Goal: Task Accomplishment & Management: Use online tool/utility

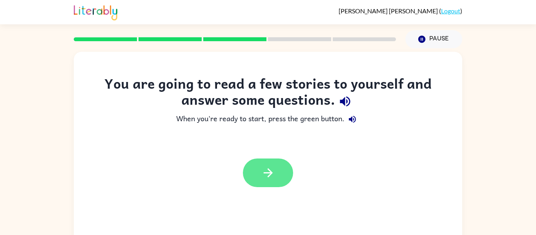
click at [285, 172] on button "button" at bounding box center [268, 173] width 50 height 29
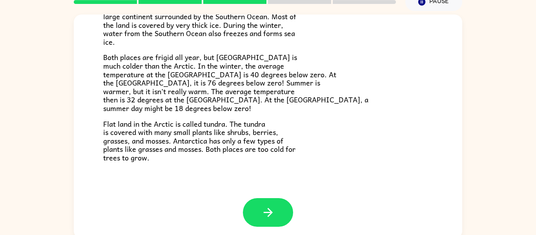
scroll to position [41, 0]
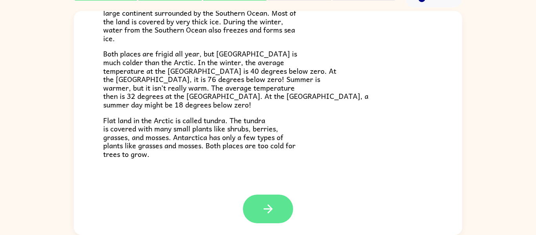
click at [259, 203] on button "button" at bounding box center [268, 209] width 50 height 29
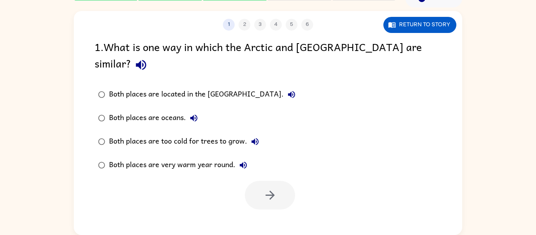
scroll to position [0, 0]
click at [134, 134] on div "Both places are too cold for trees to grow." at bounding box center [186, 142] width 154 height 16
click at [281, 181] on button "button" at bounding box center [270, 195] width 50 height 29
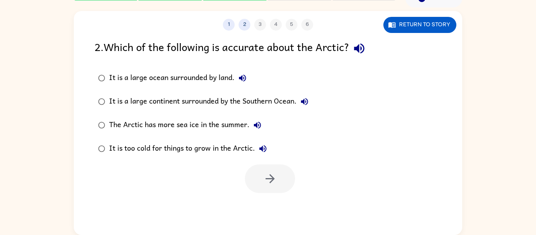
click at [193, 105] on div "It is a large continent surrounded by the Southern Ocean." at bounding box center [210, 102] width 203 height 16
click at [261, 183] on button "button" at bounding box center [270, 178] width 50 height 29
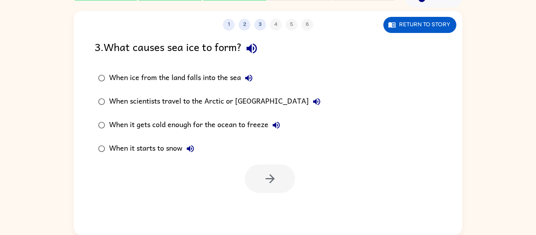
click at [235, 128] on div "When it gets cold enough for the ocean to freeze" at bounding box center [196, 125] width 175 height 16
click at [262, 172] on button "button" at bounding box center [270, 178] width 50 height 29
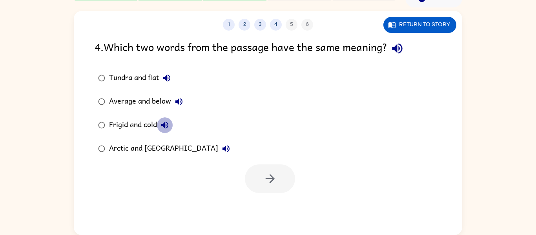
click at [163, 132] on button "Frigid and cold" at bounding box center [165, 125] width 16 height 16
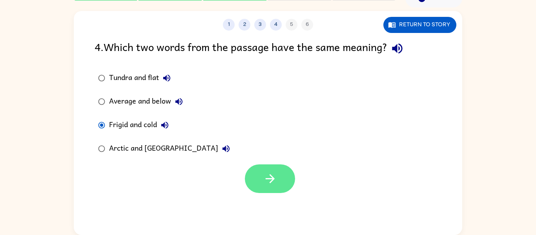
click at [282, 180] on button "button" at bounding box center [270, 178] width 50 height 29
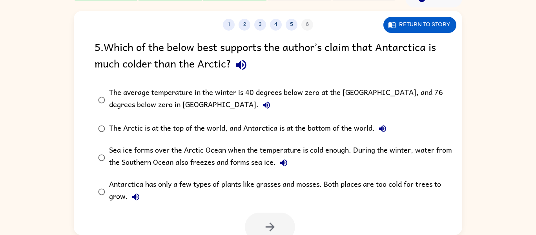
click at [117, 92] on div "The average temperature in the winter is 40 degrees below zero at the [GEOGRAPH…" at bounding box center [280, 100] width 343 height 26
click at [284, 219] on button "button" at bounding box center [270, 227] width 50 height 29
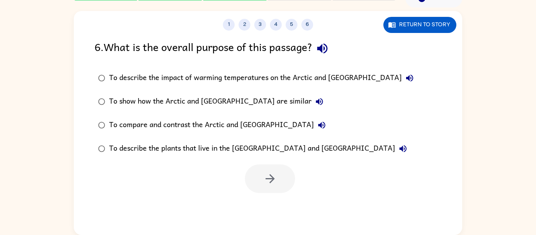
click at [219, 104] on div "To show how the Arctic and [GEOGRAPHIC_DATA] are similar" at bounding box center [218, 102] width 218 height 16
click at [265, 186] on icon "button" at bounding box center [270, 179] width 14 height 14
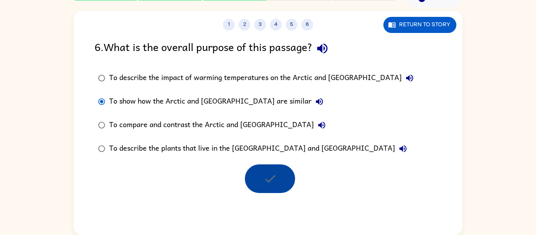
click at [265, 185] on div at bounding box center [270, 178] width 50 height 29
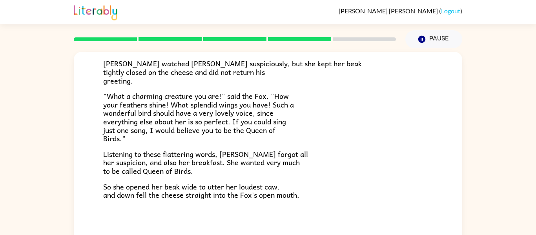
scroll to position [41, 0]
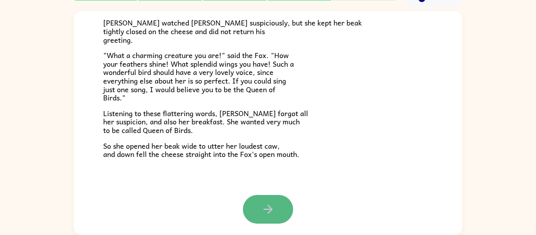
click at [266, 206] on icon "button" at bounding box center [268, 210] width 14 height 14
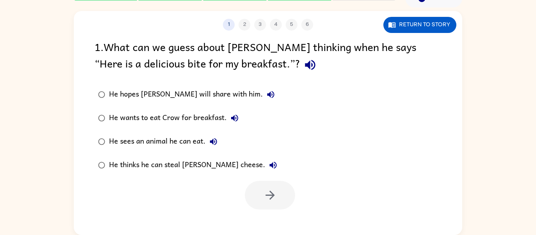
click at [221, 164] on div "He thinks he can steal [PERSON_NAME] cheese." at bounding box center [195, 165] width 172 height 16
click at [294, 194] on button "button" at bounding box center [270, 195] width 50 height 29
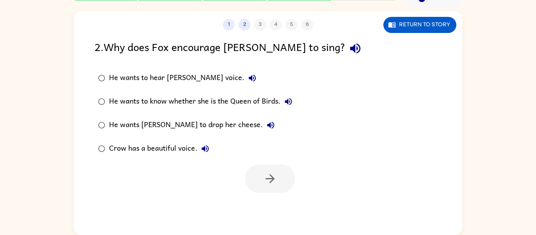
click at [224, 102] on div "He wants to know whether she is the Queen of Birds." at bounding box center [202, 102] width 187 height 16
click at [265, 182] on icon "button" at bounding box center [270, 179] width 14 height 14
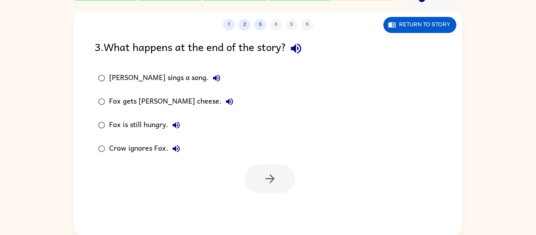
click at [184, 102] on div "Fox gets [PERSON_NAME] cheese." at bounding box center [173, 102] width 128 height 16
click at [270, 171] on button "button" at bounding box center [270, 178] width 50 height 29
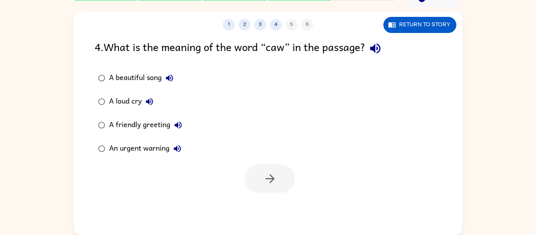
click at [128, 82] on div "A beautiful song" at bounding box center [143, 78] width 68 height 16
click at [277, 183] on button "button" at bounding box center [270, 178] width 50 height 29
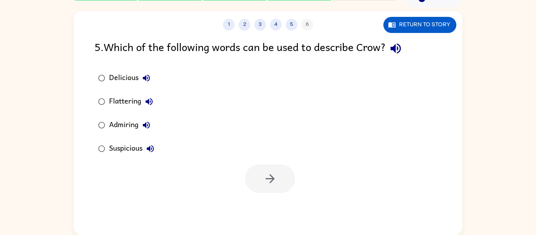
click at [113, 76] on div "Delicious" at bounding box center [131, 78] width 45 height 16
click at [267, 181] on icon "button" at bounding box center [270, 179] width 14 height 14
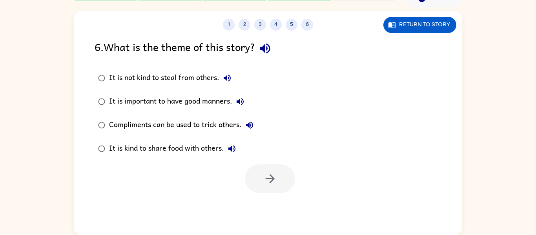
click at [172, 84] on div "It is not kind to steal from others." at bounding box center [172, 78] width 126 height 16
click at [282, 170] on button "button" at bounding box center [270, 178] width 50 height 29
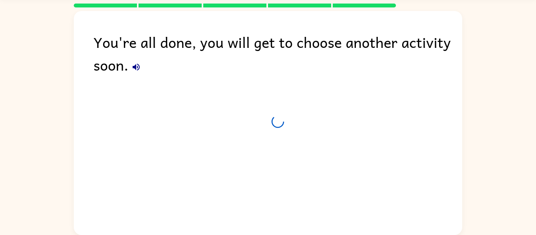
scroll to position [27, 0]
